Goal: Task Accomplishment & Management: Use online tool/utility

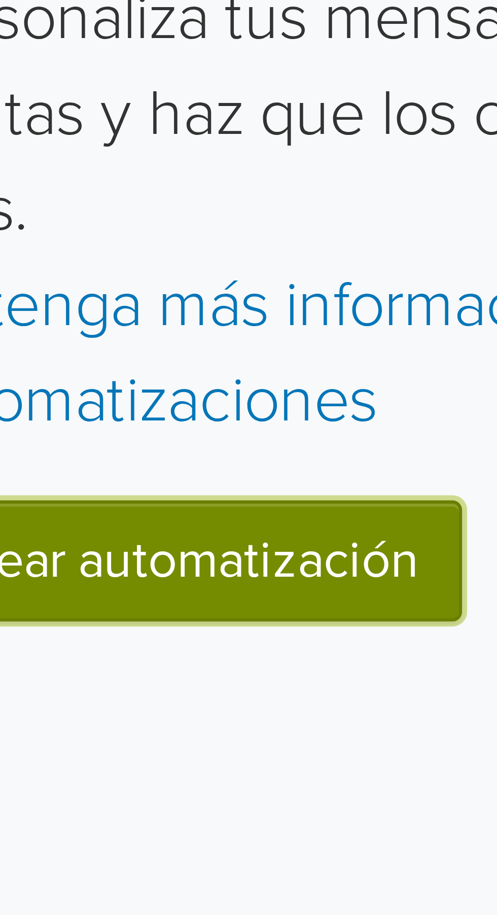
click at [274, 395] on link "Crear automatización" at bounding box center [261, 393] width 89 height 19
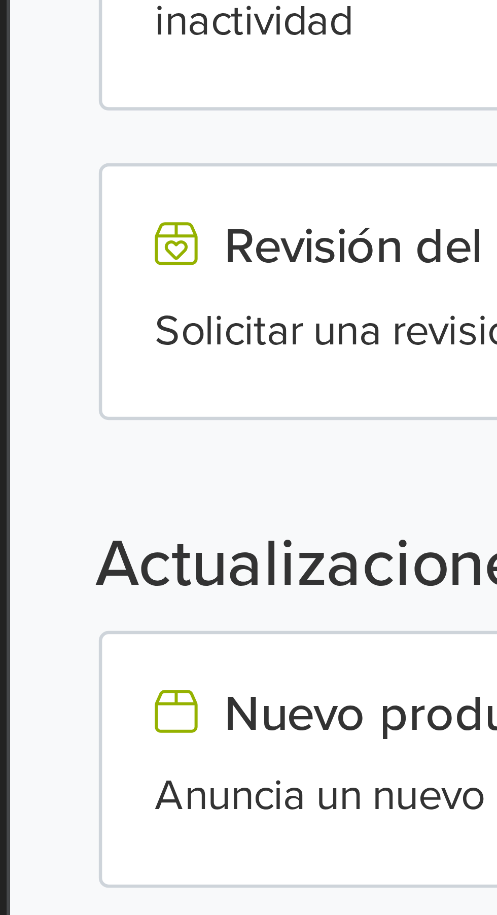
scroll to position [105, 0]
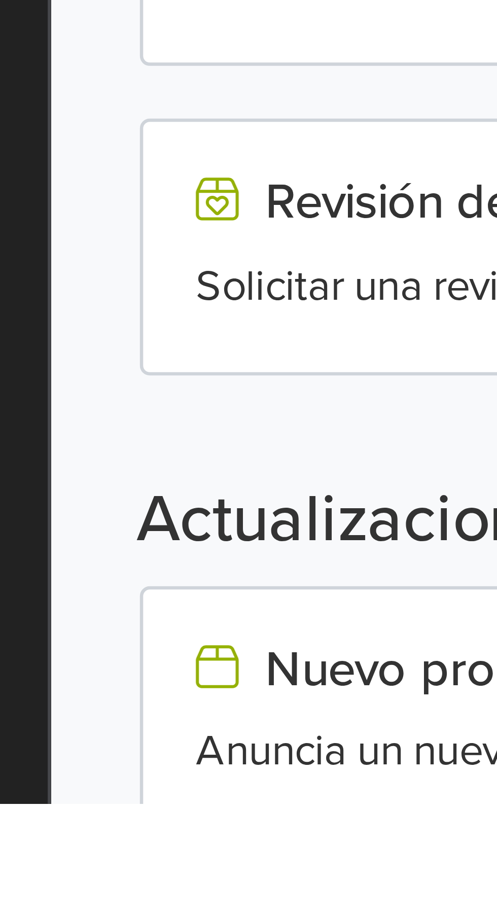
click at [144, 894] on icon at bounding box center [147, 894] width 7 height 8
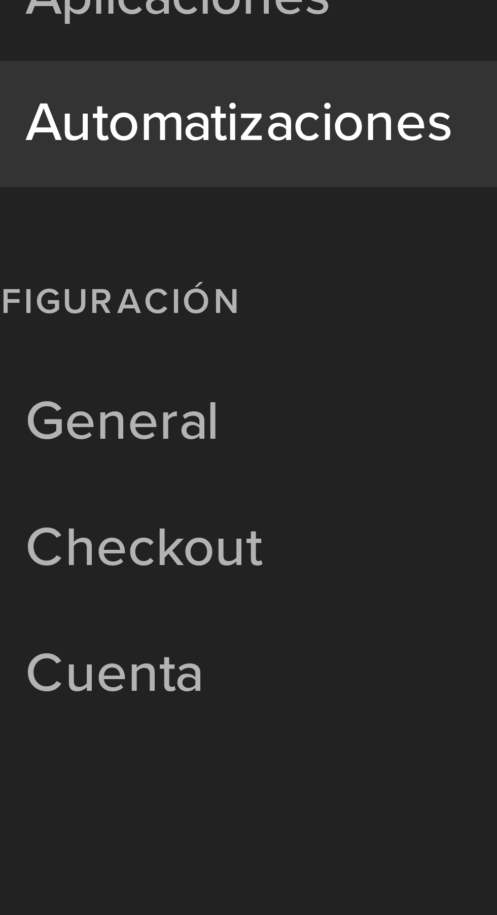
click at [49, 383] on span "General" at bounding box center [38, 383] width 25 height 16
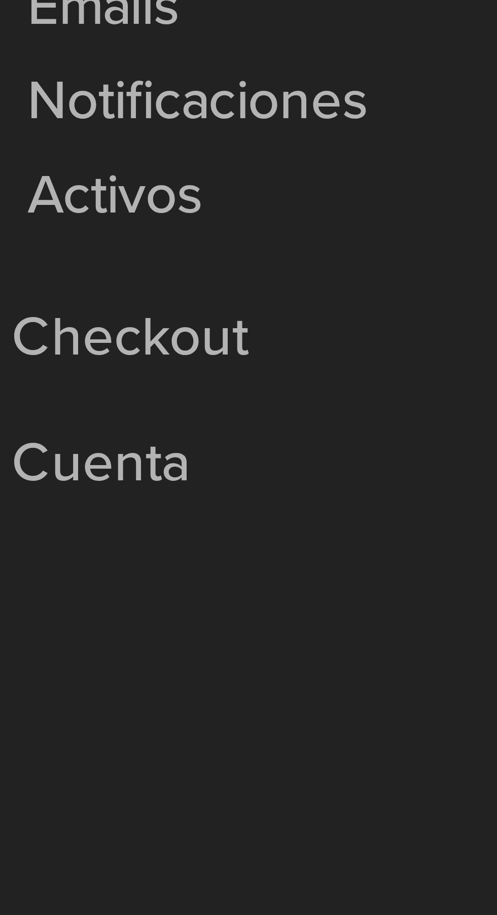
click at [52, 502] on span "Checkout" at bounding box center [41, 501] width 30 height 16
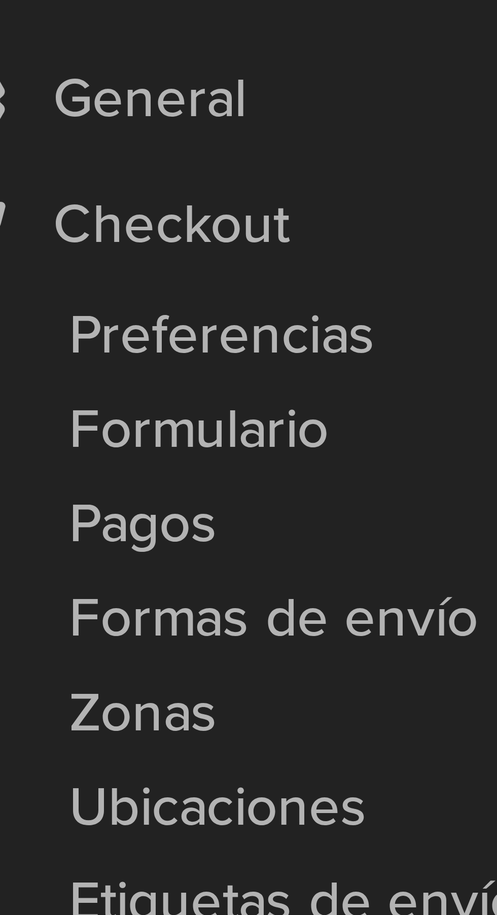
click at [52, 414] on span "Preferencias" at bounding box center [48, 414] width 40 height 12
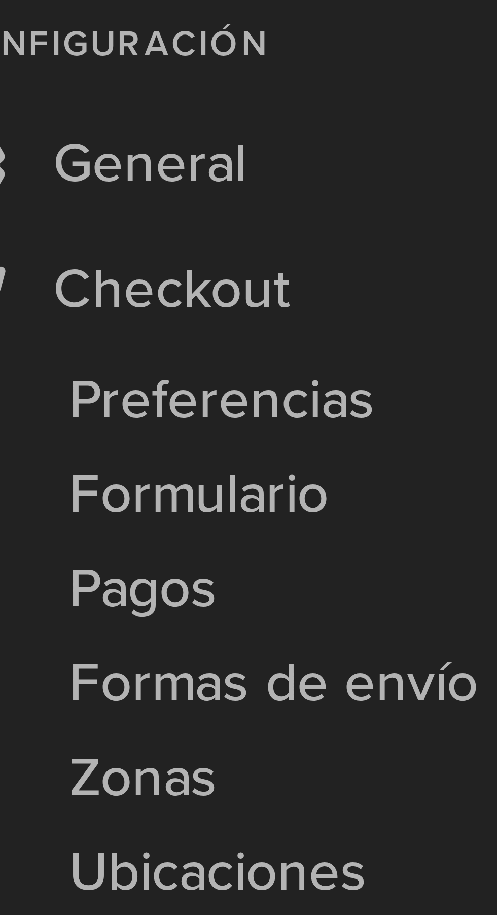
click at [49, 400] on span "Checkout" at bounding box center [41, 399] width 30 height 16
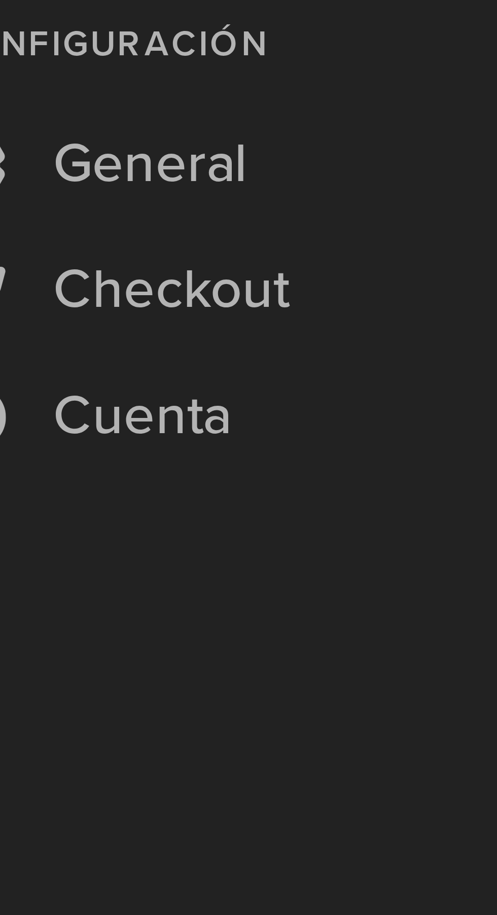
click at [44, 399] on span "Checkout" at bounding box center [41, 399] width 30 height 16
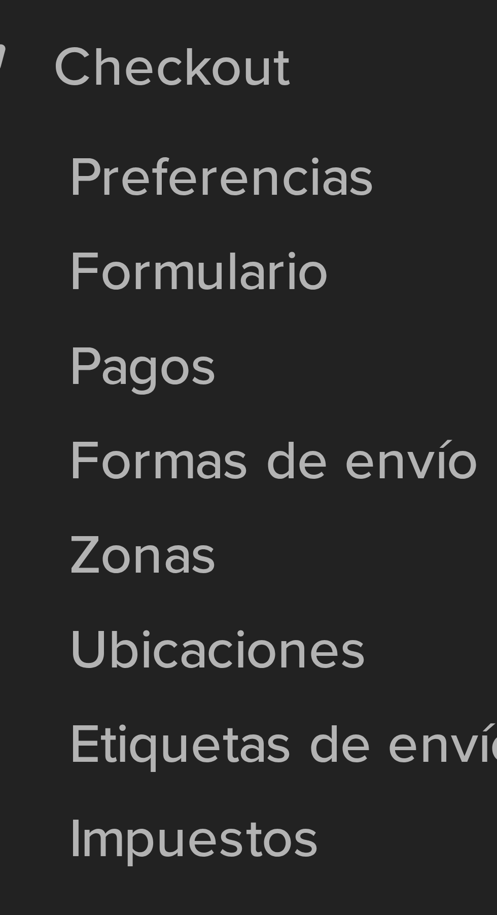
click at [56, 454] on span "Formas de envío" at bounding box center [54, 450] width 53 height 12
